Goal: Use online tool/utility

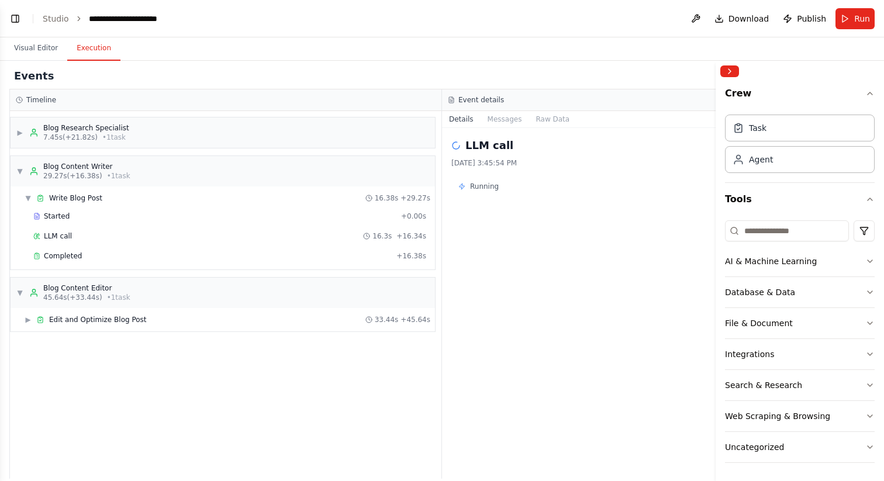
scroll to position [628, 0]
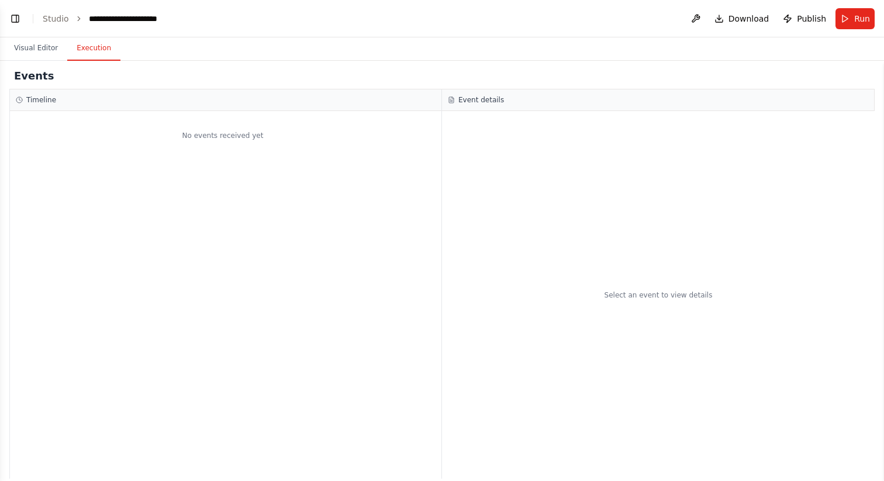
click at [88, 49] on button "Execution" at bounding box center [93, 48] width 53 height 25
click at [50, 56] on button "Visual Editor" at bounding box center [36, 48] width 63 height 25
